Goal: Task Accomplishment & Management: Use online tool/utility

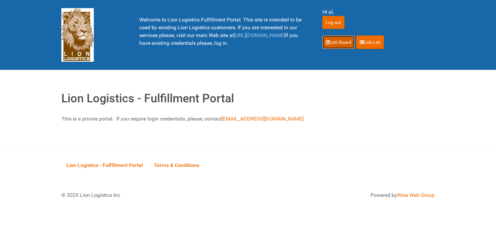
click at [332, 41] on link "Job Board" at bounding box center [338, 42] width 32 height 14
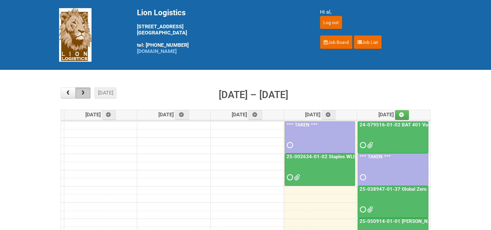
click at [87, 93] on button "button" at bounding box center [82, 92] width 15 height 11
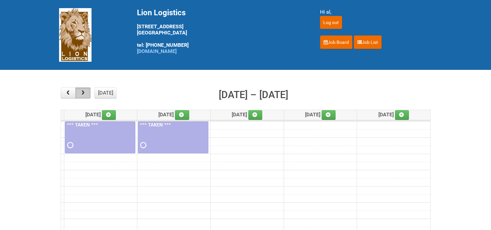
click at [87, 93] on button "button" at bounding box center [82, 92] width 15 height 11
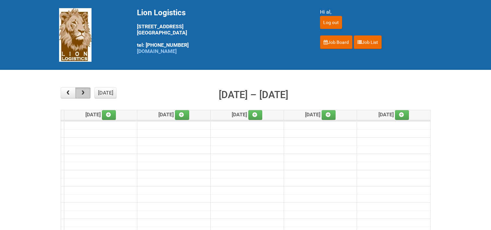
click at [87, 93] on button "button" at bounding box center [82, 92] width 15 height 11
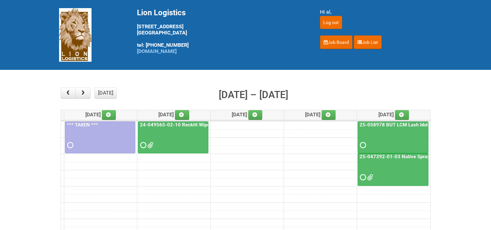
click at [170, 123] on link "24-049565-02-10 Reckitt Wipes HUT Stages 1-3" at bounding box center [195, 125] width 112 height 6
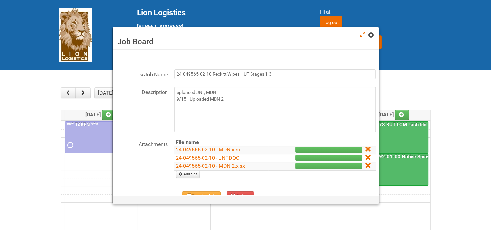
click at [373, 35] on span at bounding box center [370, 35] width 5 height 5
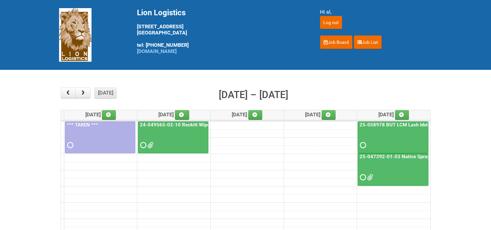
click at [99, 92] on button "today" at bounding box center [105, 92] width 22 height 11
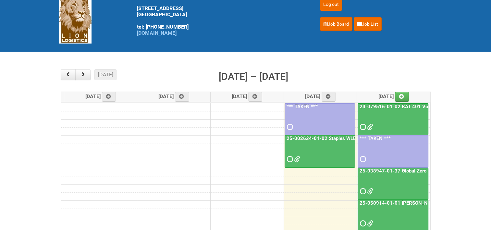
scroll to position [65, 0]
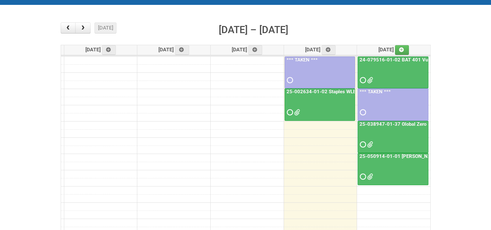
click at [404, 154] on link "25-050914-01-01 Baxter C&U" at bounding box center [404, 156] width 93 height 6
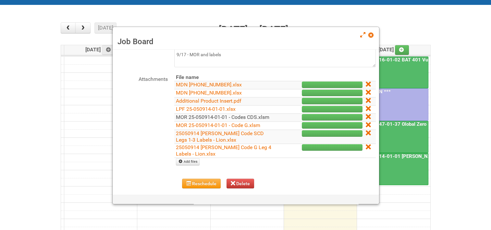
click at [211, 116] on link "MOR 25-050914-01-01 - Codes CDS.xlsm" at bounding box center [222, 117] width 93 height 6
click at [197, 118] on link "MOR 25-050914-01-01 - Codes CDS.xlsm" at bounding box center [222, 117] width 93 height 6
click at [199, 128] on link "MOR 25-050914-01-01 - Code G.xlsm" at bounding box center [218, 125] width 84 height 6
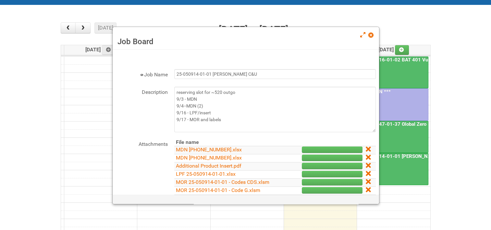
scroll to position [32, 0]
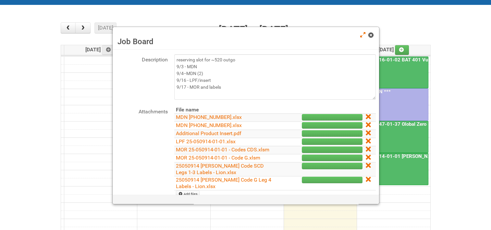
click at [371, 35] on span at bounding box center [370, 35] width 5 height 5
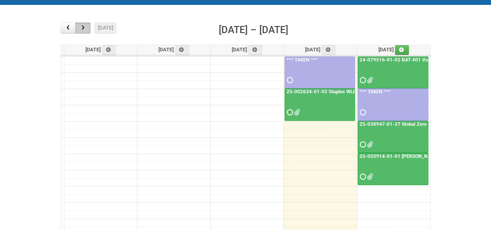
click at [80, 26] on span "button" at bounding box center [83, 27] width 6 height 5
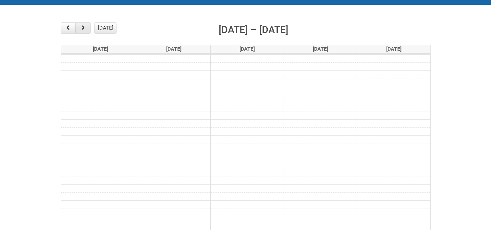
click at [80, 26] on span "button" at bounding box center [83, 27] width 6 height 5
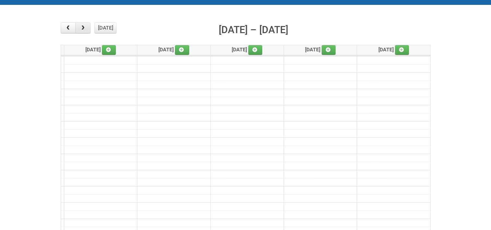
click at [80, 26] on span "button" at bounding box center [83, 27] width 6 height 5
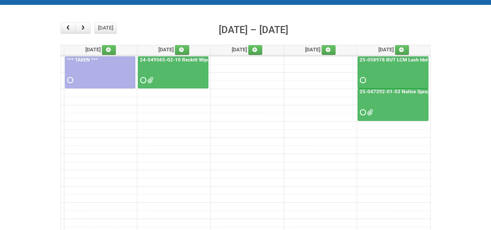
click at [174, 55] on hr at bounding box center [245, 55] width 369 height 1
click at [174, 57] on link "24-049565-02-10 Reckitt Wipes HUT Stages 1-3" at bounding box center [195, 60] width 112 height 6
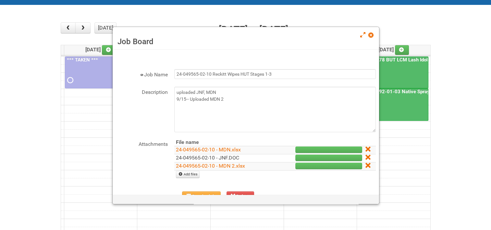
click at [197, 157] on link "24-049565-02-10 - JNF.DOC" at bounding box center [207, 157] width 63 height 6
click at [369, 34] on span at bounding box center [370, 35] width 5 height 5
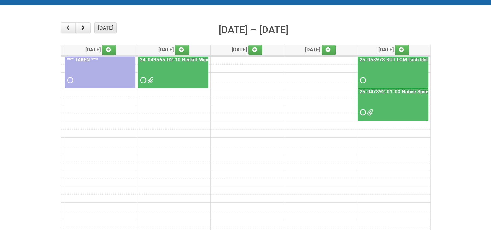
click at [109, 29] on button "today" at bounding box center [105, 27] width 22 height 11
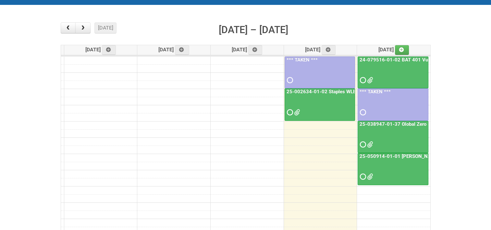
click at [405, 123] on link "25-038947-01-37 Global Zero Sugar Tea Test" at bounding box center [409, 124] width 103 height 6
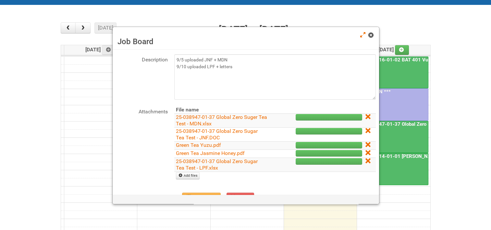
click at [369, 37] on span at bounding box center [370, 35] width 5 height 5
